Goal: Find specific page/section: Find specific page/section

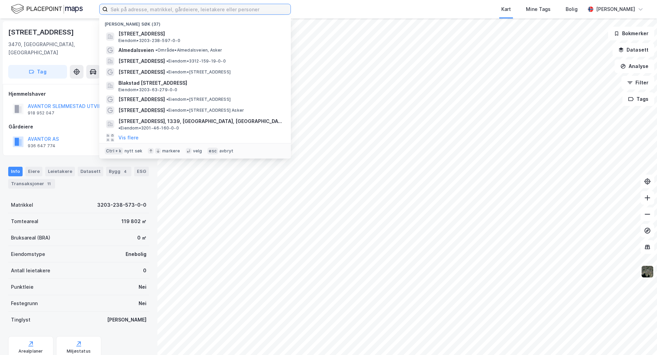
click at [142, 10] on input at bounding box center [199, 9] width 183 height 10
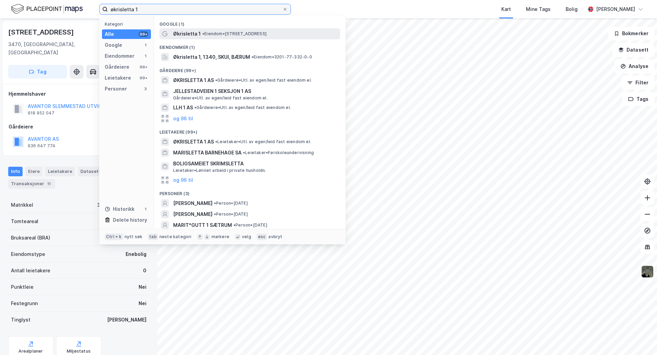
type input "økrisletta 1"
click at [214, 30] on div "Økrisletta 1 • Eiendom • [STREET_ADDRESS]" at bounding box center [256, 34] width 166 height 8
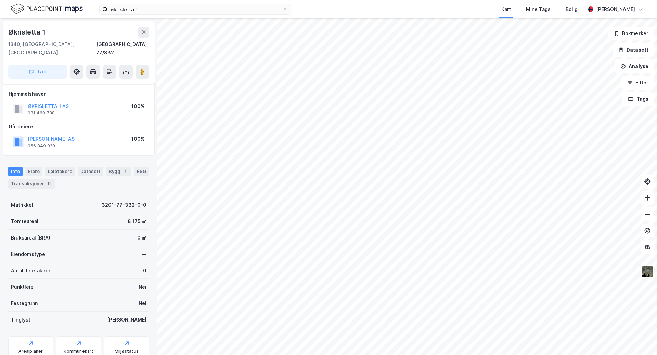
scroll to position [17, 0]
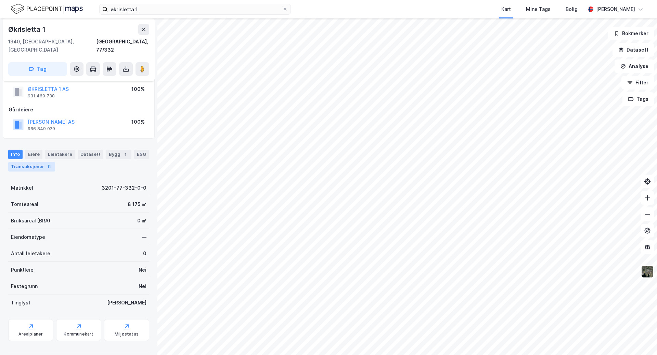
click at [29, 162] on div "Transaksjoner 11" at bounding box center [31, 167] width 47 height 10
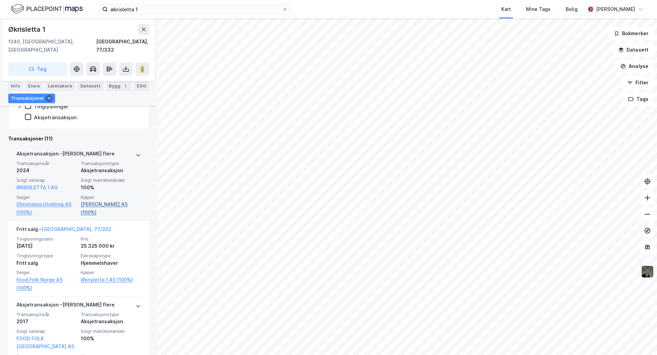
scroll to position [137, 0]
